Goal: Information Seeking & Learning: Learn about a topic

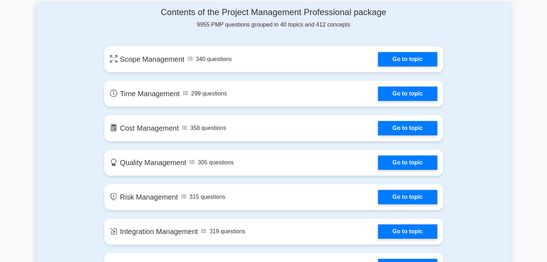
scroll to position [395, 0]
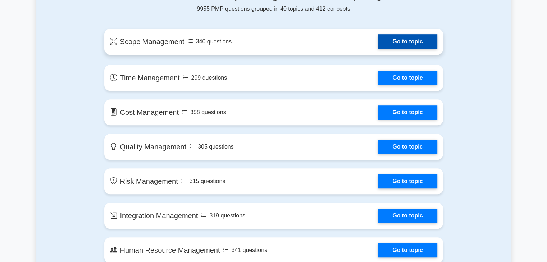
click at [423, 43] on link "Go to topic" at bounding box center [407, 42] width 59 height 14
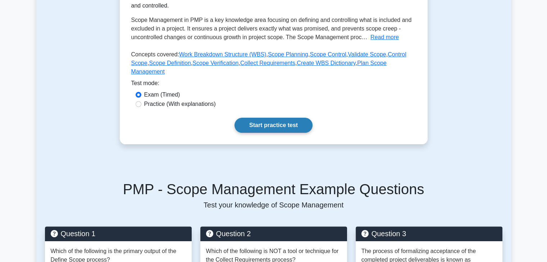
scroll to position [144, 0]
click at [260, 118] on link "Start practice test" at bounding box center [273, 125] width 78 height 15
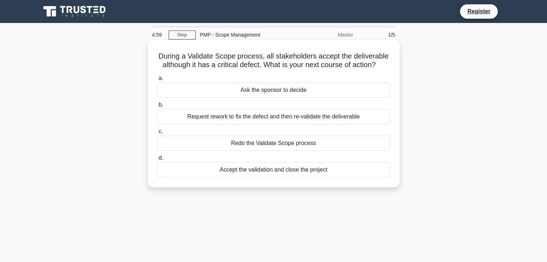
click at [270, 86] on div "Ask the sponsor to decide" at bounding box center [273, 90] width 233 height 15
click at [157, 81] on input "a. Ask the sponsor to decide" at bounding box center [157, 78] width 0 height 5
